Goal: Task Accomplishment & Management: Manage account settings

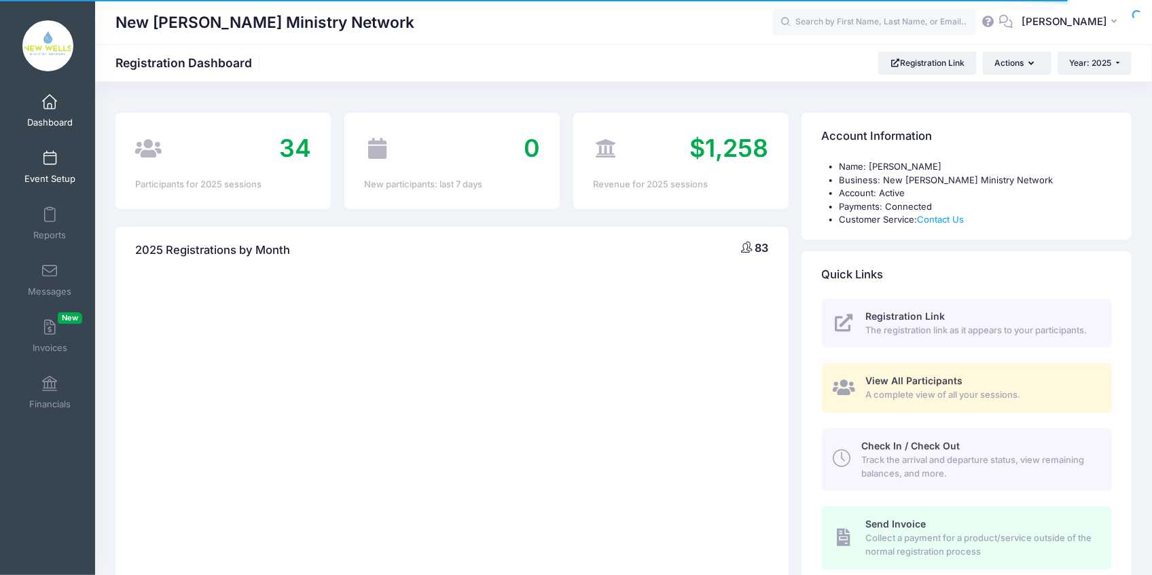
select select
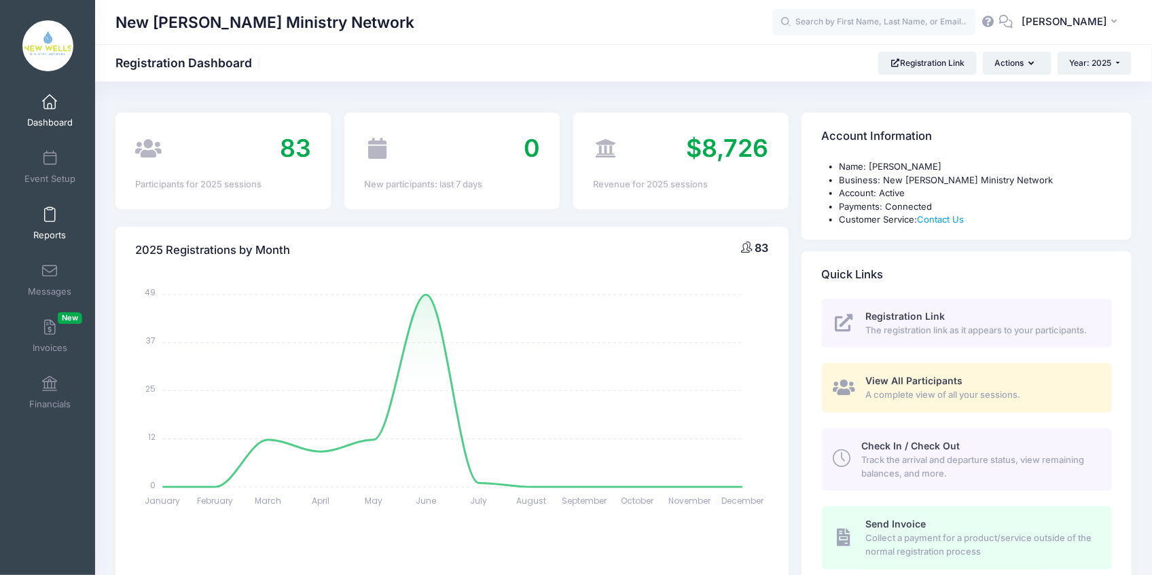
click at [57, 234] on span "Reports" at bounding box center [49, 236] width 33 height 12
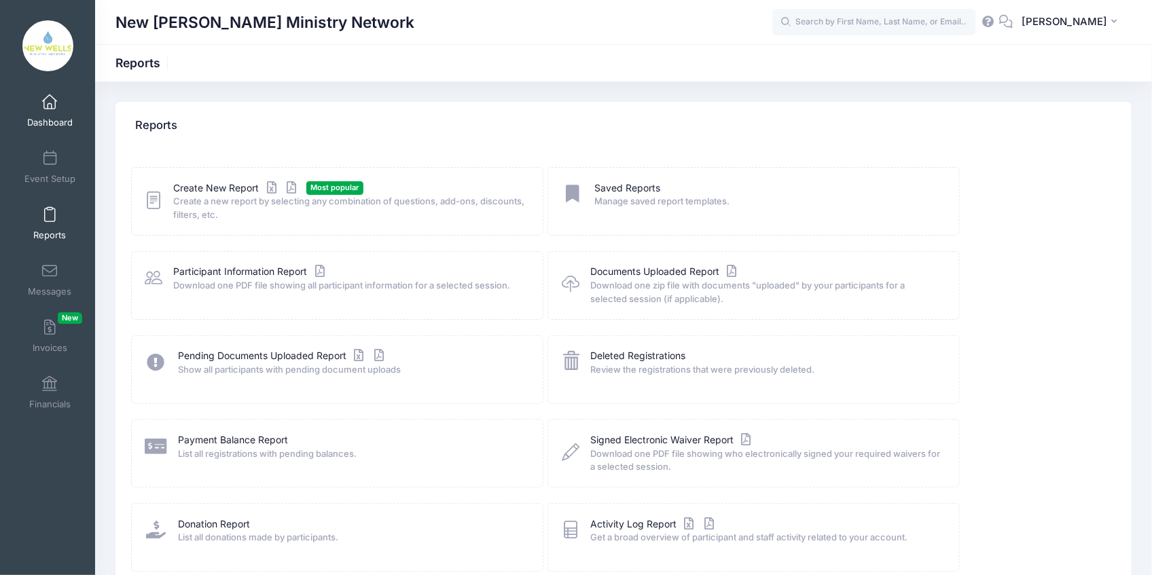
click at [42, 124] on span "Dashboard" at bounding box center [50, 123] width 46 height 12
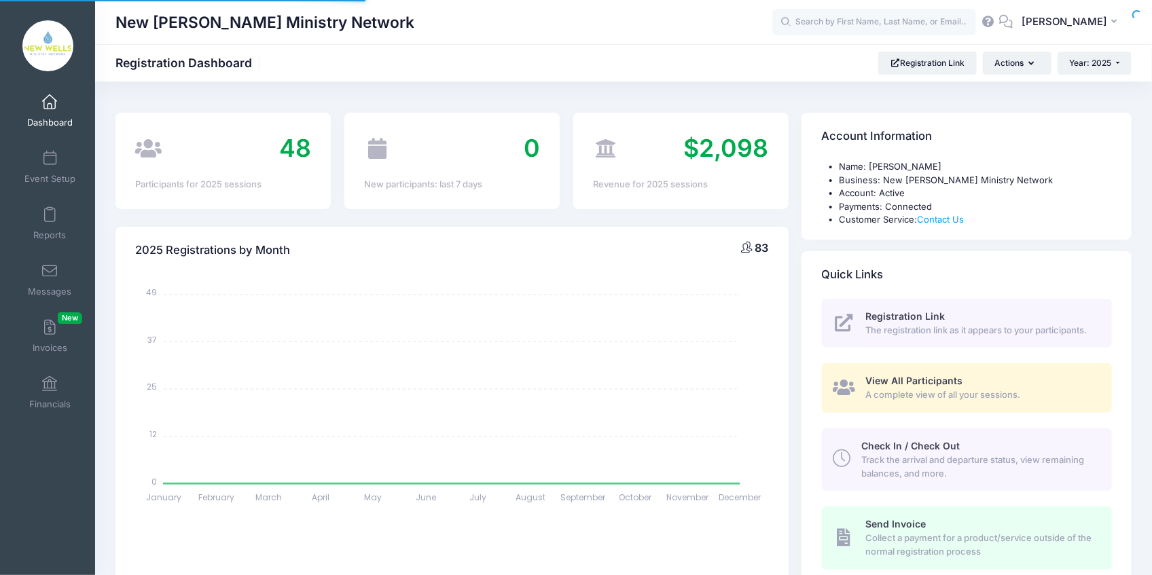
select select
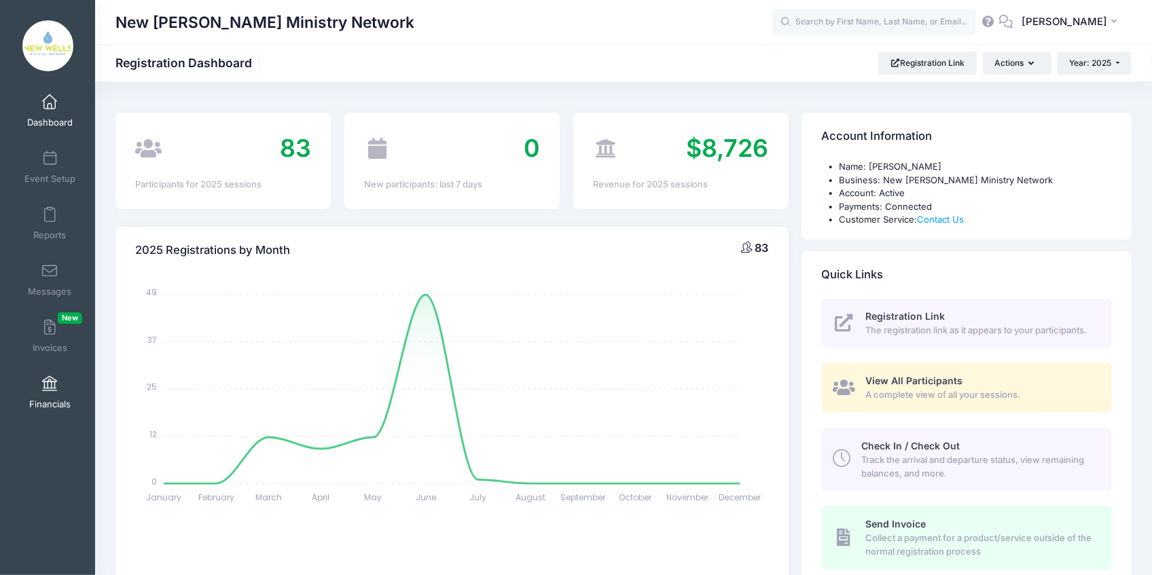
click at [50, 384] on span at bounding box center [50, 384] width 0 height 15
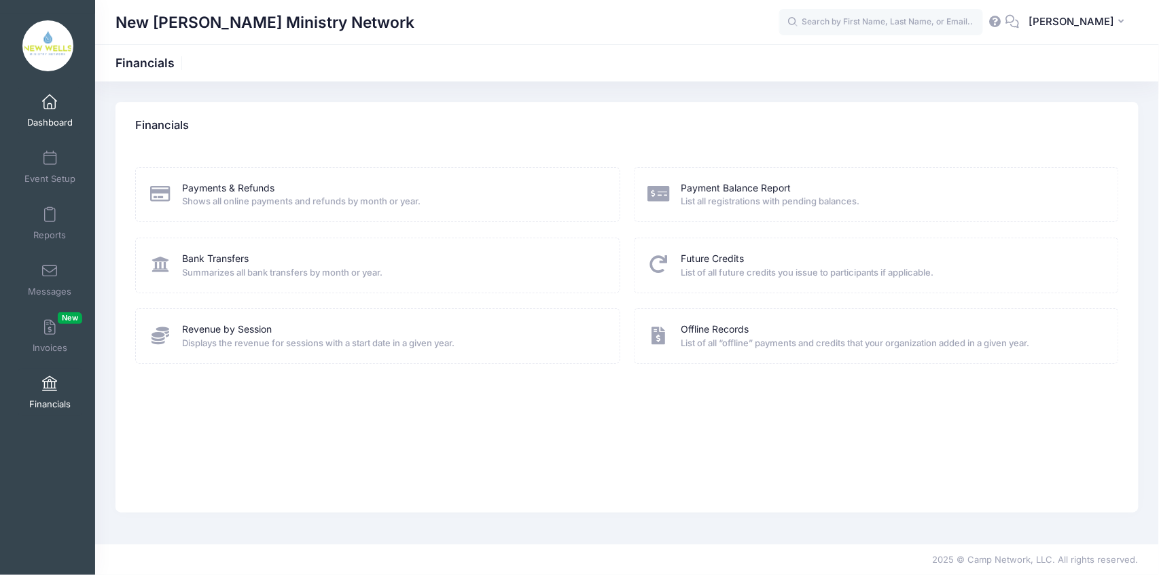
click at [40, 123] on span "Dashboard" at bounding box center [50, 123] width 46 height 12
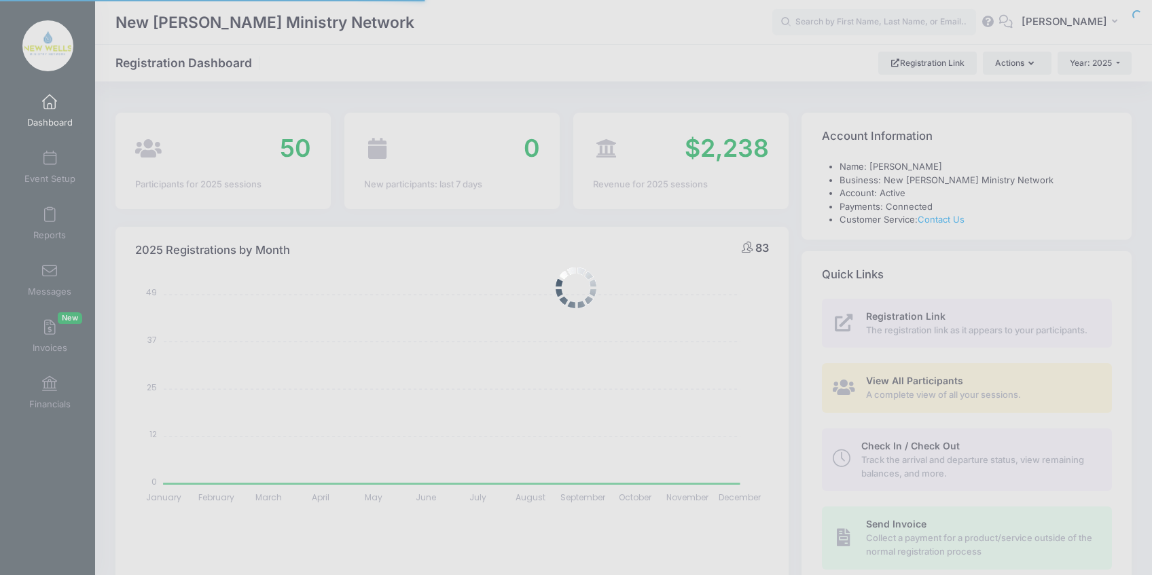
select select
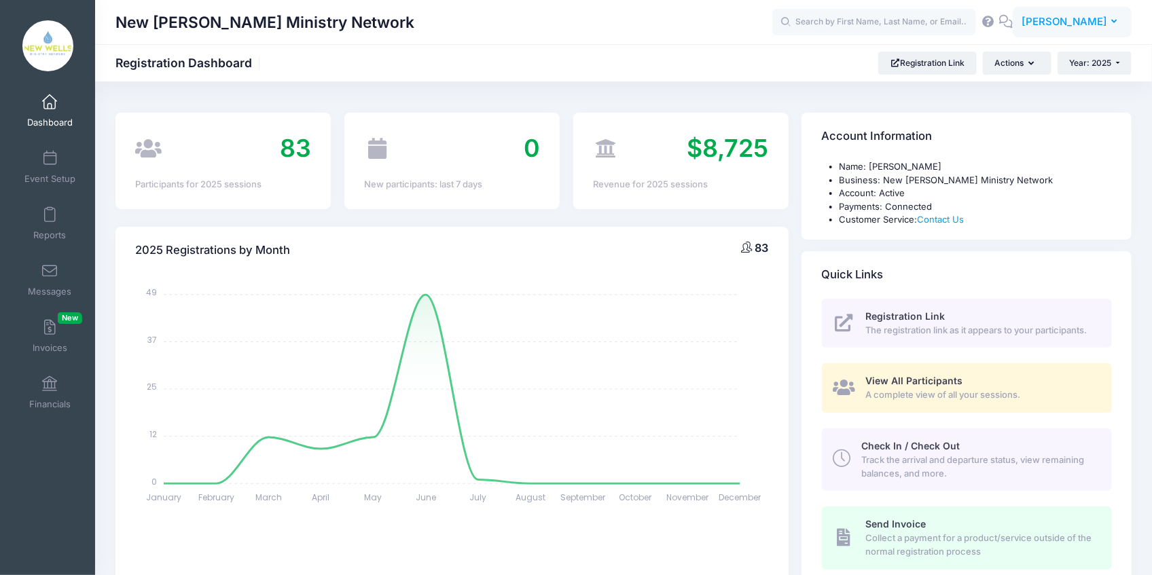
click at [1098, 26] on span "[PERSON_NAME]" at bounding box center [1064, 21] width 86 height 15
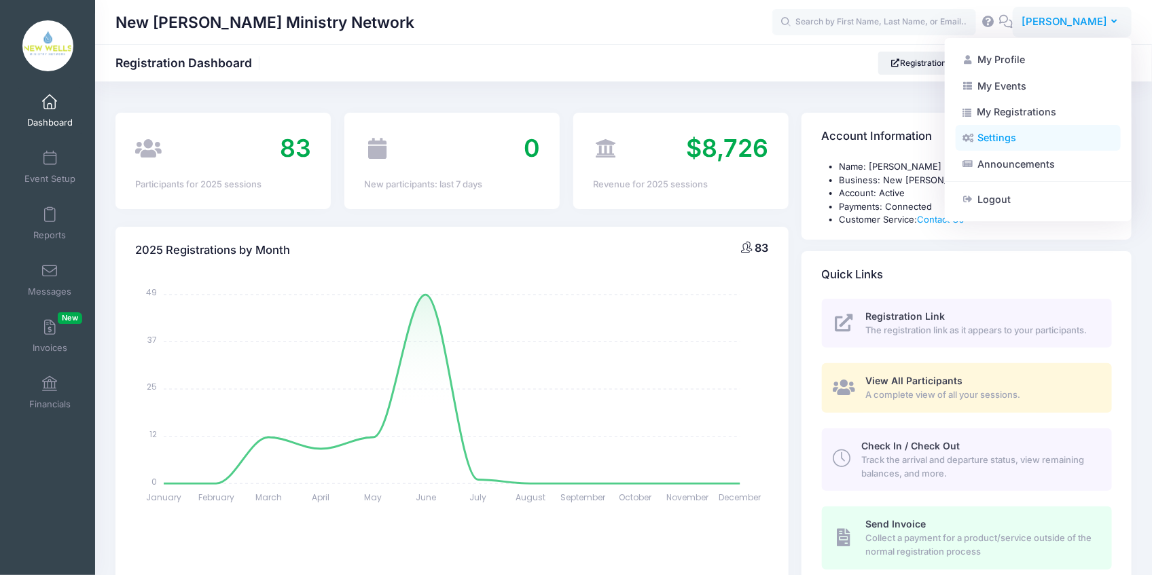
click at [992, 133] on link "Settings" at bounding box center [1038, 138] width 165 height 26
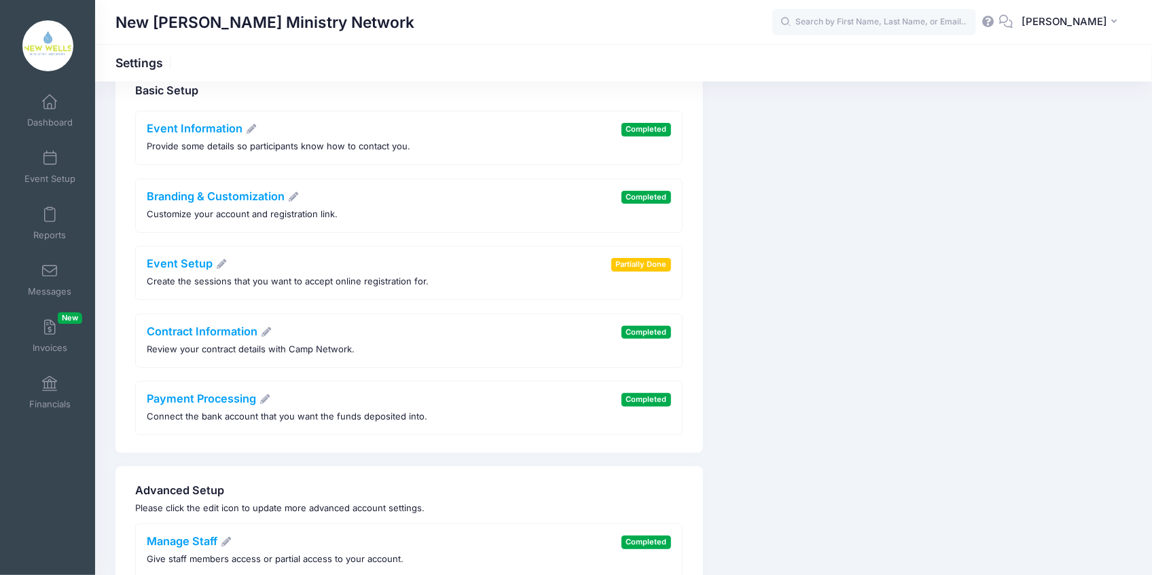
scroll to position [105, 0]
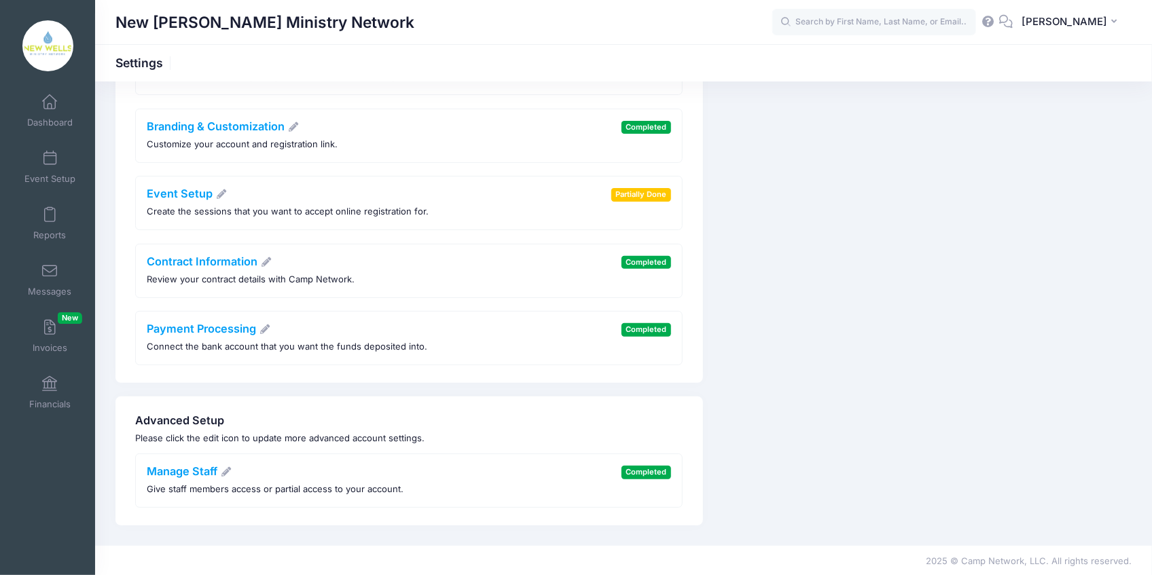
click at [636, 66] on span "Completed" at bounding box center [646, 59] width 50 height 13
click at [168, 474] on link "Manage Staff" at bounding box center [189, 472] width 85 height 14
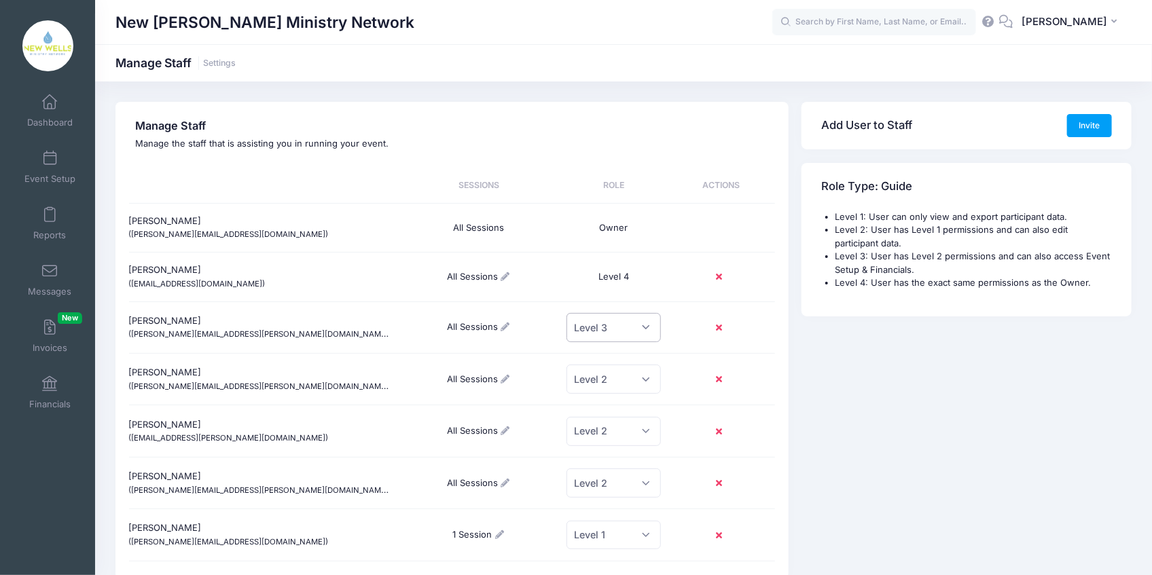
click at [645, 327] on select "Select a Role Level 1 Level 2 Level 3 Level 4" at bounding box center [613, 327] width 94 height 29
click at [1021, 423] on div "Add User to Staff Invite Role Type: Guide Level 1: User can only view and expor…" at bounding box center [966, 334] width 343 height 464
